Goal: Transaction & Acquisition: Purchase product/service

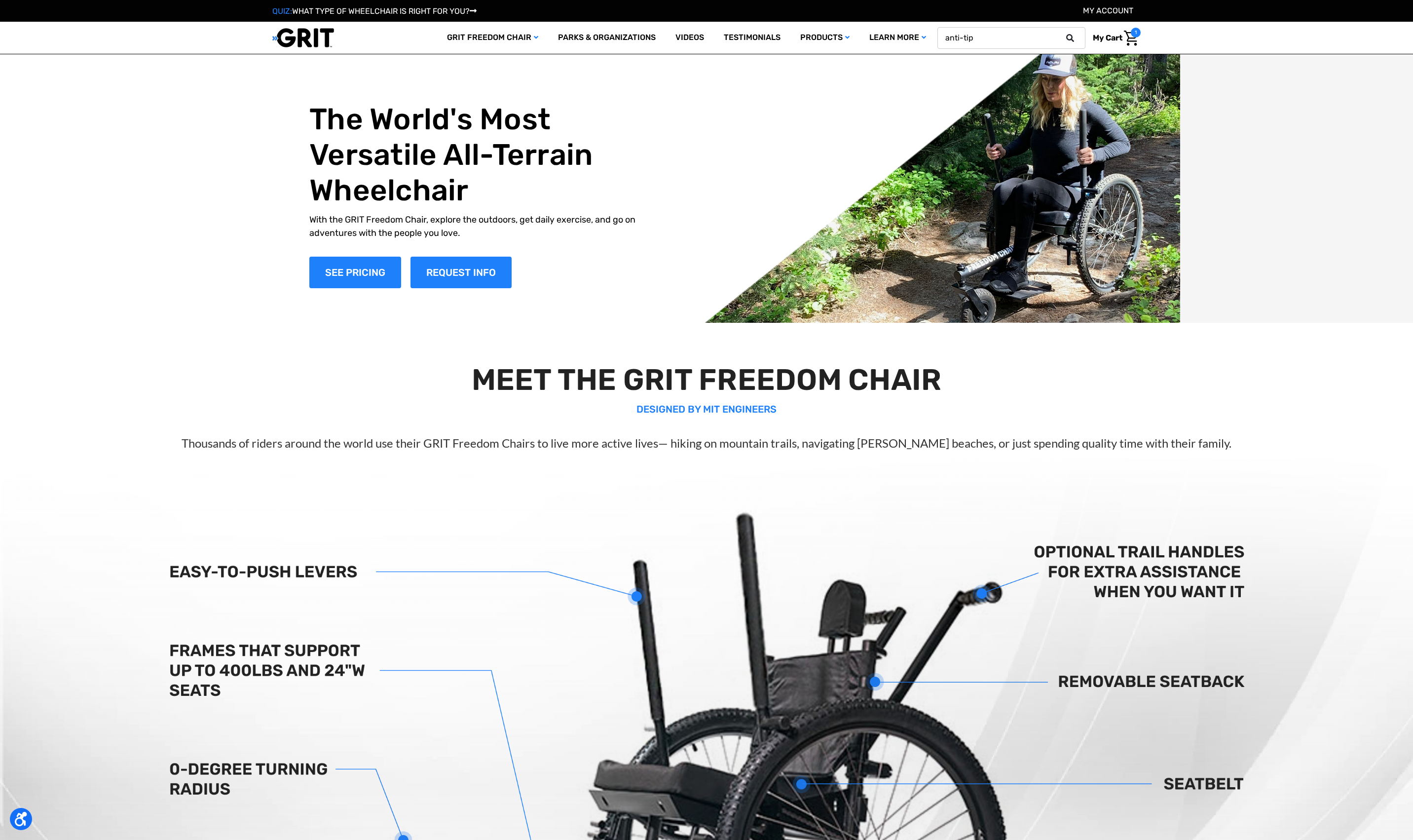
type input "anti-tip"
click at [1063, 34] on button at bounding box center [1073, 38] width 20 height 9
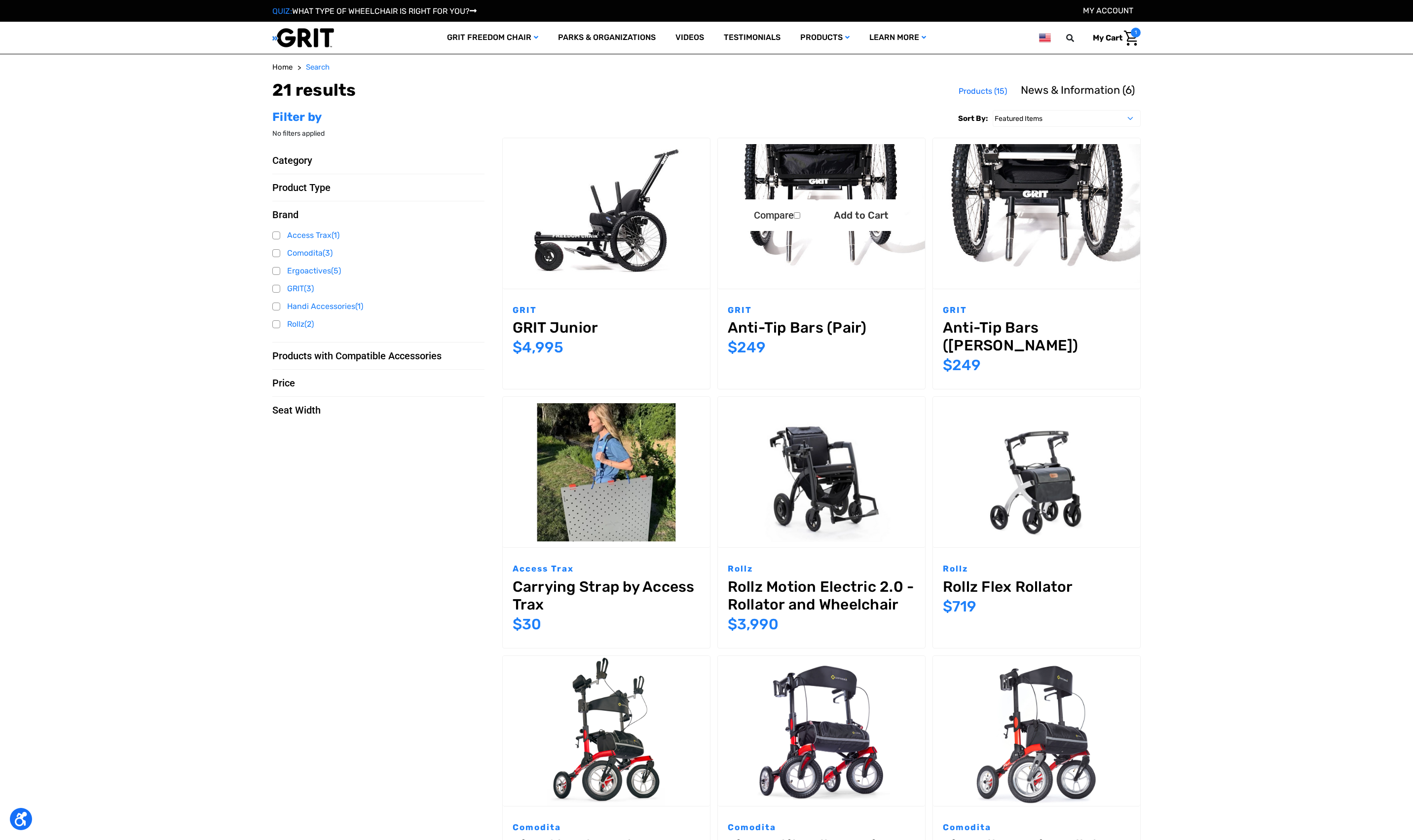
click at [837, 272] on img "Anti-Tip Bars (Pair),$249.00\a" at bounding box center [822, 213] width 207 height 138
